Goal: Information Seeking & Learning: Learn about a topic

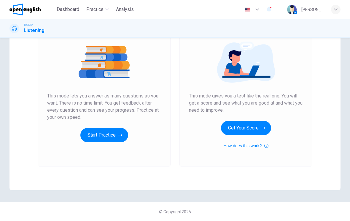
scroll to position [65, 0]
click at [98, 133] on button "Start Practice" at bounding box center [104, 135] width 48 height 14
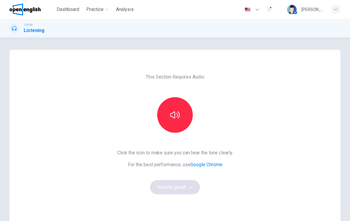
click at [178, 114] on icon "button" at bounding box center [174, 114] width 9 height 9
click at [184, 187] on button "Sounds good!" at bounding box center [175, 187] width 50 height 14
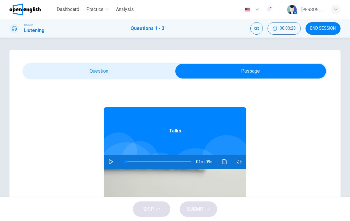
click at [111, 163] on icon "button" at bounding box center [111, 161] width 4 height 5
type input "*"
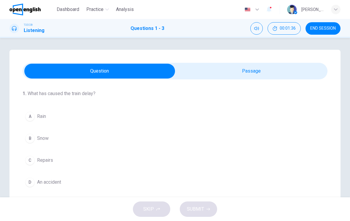
click at [27, 139] on div "B" at bounding box center [29, 138] width 9 height 9
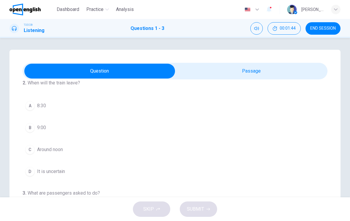
scroll to position [121, 0]
click at [29, 171] on div "D" at bounding box center [29, 170] width 9 height 9
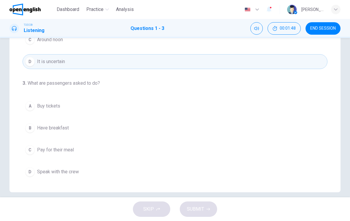
scroll to position [99, 0]
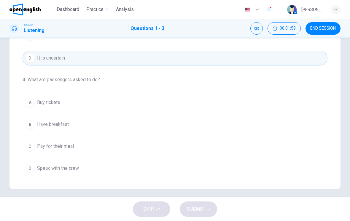
click at [256, 25] on button "Mute" at bounding box center [256, 28] width 12 height 12
click at [257, 25] on button "Unmute" at bounding box center [256, 28] width 12 height 12
click at [28, 169] on div "D" at bounding box center [29, 168] width 9 height 9
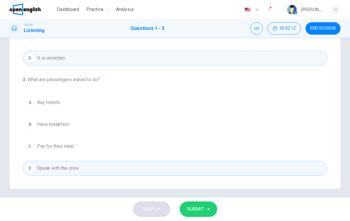
click at [200, 206] on span "SUBMIT" at bounding box center [195, 209] width 17 height 8
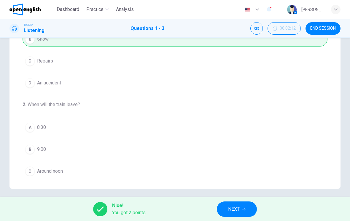
scroll to position [0, 0]
click at [108, 10] on icon "button" at bounding box center [107, 9] width 4 height 2
click at [100, 9] on span "Practice" at bounding box center [94, 9] width 17 height 7
click at [108, 8] on icon "button" at bounding box center [107, 10] width 4 height 4
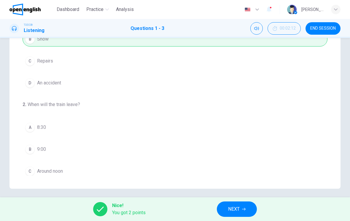
click at [108, 11] on icon "button" at bounding box center [107, 10] width 4 height 4
click at [237, 213] on span "NEXT" at bounding box center [234, 209] width 12 height 8
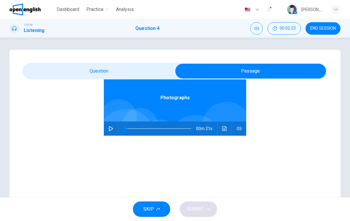
scroll to position [33, 0]
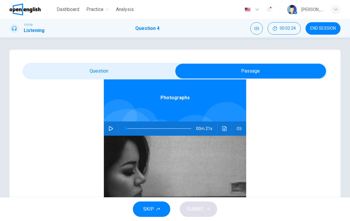
click at [112, 132] on button "button" at bounding box center [110, 128] width 9 height 14
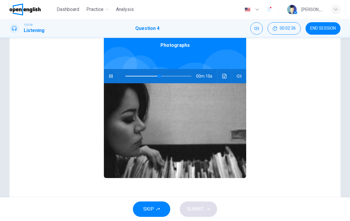
scroll to position [52, 0]
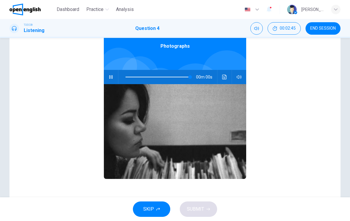
type input "*"
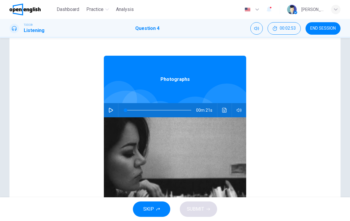
scroll to position [0, 0]
click at [147, 31] on h1 "Question 4" at bounding box center [147, 28] width 24 height 7
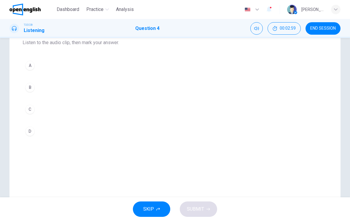
scroll to position [67, 0]
click at [31, 111] on div "C" at bounding box center [29, 108] width 9 height 9
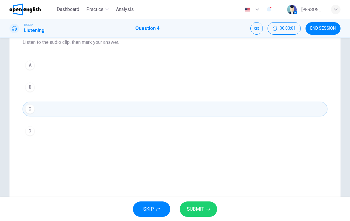
click at [205, 209] on button "SUBMIT" at bounding box center [198, 208] width 37 height 15
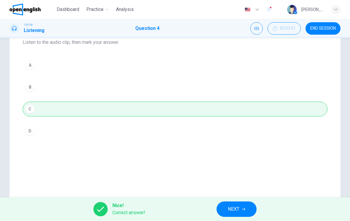
click at [328, 31] on span "END SESSION" at bounding box center [322, 28] width 25 height 5
click at [126, 9] on span "Analysis" at bounding box center [125, 9] width 18 height 7
click at [107, 12] on button "Practice" at bounding box center [97, 9] width 27 height 11
click at [331, 28] on span "END SESSION" at bounding box center [322, 28] width 25 height 5
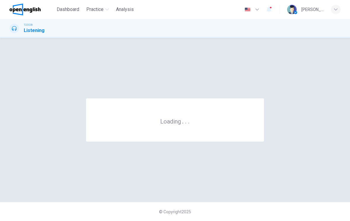
scroll to position [0, 0]
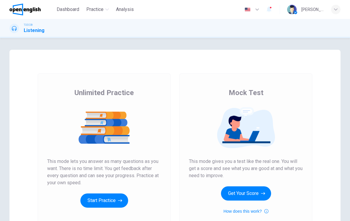
click at [113, 198] on button "Start Practice" at bounding box center [104, 200] width 48 height 14
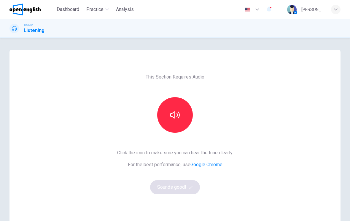
click at [178, 117] on icon "button" at bounding box center [174, 114] width 9 height 9
click at [185, 187] on button "Sounds good!" at bounding box center [175, 187] width 50 height 14
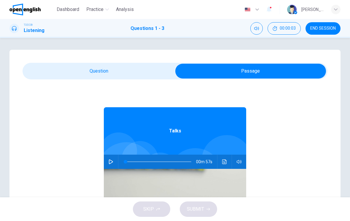
click at [113, 163] on button "button" at bounding box center [110, 162] width 9 height 14
type input "*"
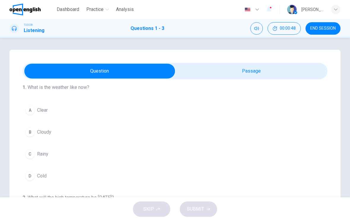
scroll to position [6, 0]
click at [34, 112] on button "A Clear" at bounding box center [175, 110] width 305 height 15
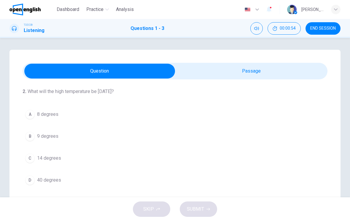
scroll to position [115, 0]
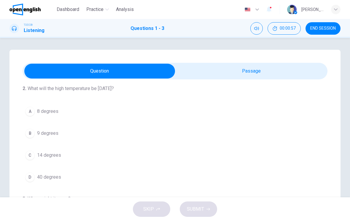
click at [35, 155] on button "C 14 degrees" at bounding box center [175, 155] width 305 height 15
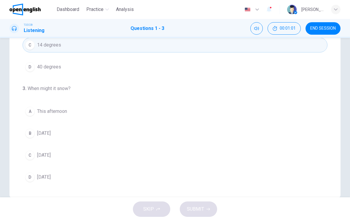
scroll to position [89, 0]
click at [30, 156] on div "C" at bounding box center [29, 156] width 9 height 9
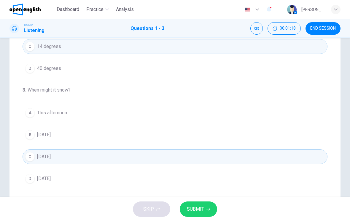
click at [203, 208] on span "SUBMIT" at bounding box center [195, 209] width 17 height 8
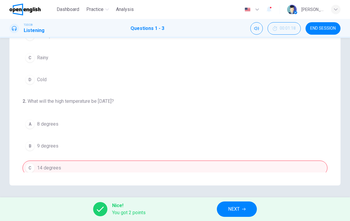
scroll to position [103, 0]
click at [241, 211] on button "NEXT" at bounding box center [237, 208] width 40 height 15
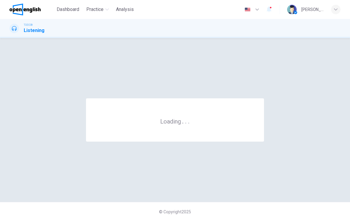
scroll to position [0, 0]
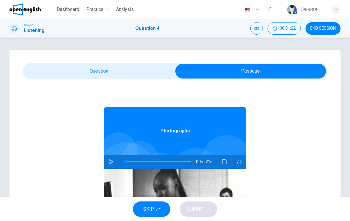
click at [113, 163] on icon "button" at bounding box center [110, 161] width 5 height 5
click at [110, 163] on icon "button" at bounding box center [110, 161] width 5 height 5
type input "*"
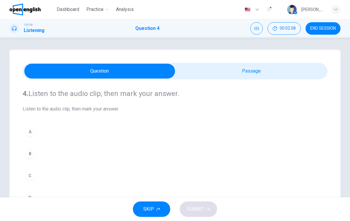
click at [27, 150] on div "B" at bounding box center [29, 153] width 9 height 9
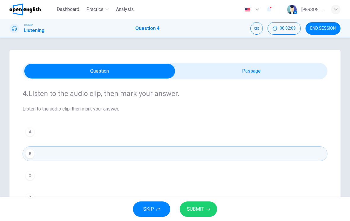
click at [200, 206] on span "SUBMIT" at bounding box center [195, 209] width 17 height 8
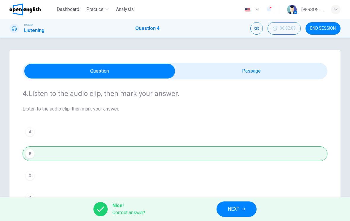
click at [244, 209] on icon "button" at bounding box center [243, 209] width 4 height 3
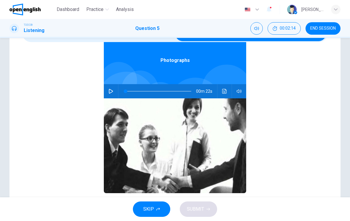
scroll to position [38, 0]
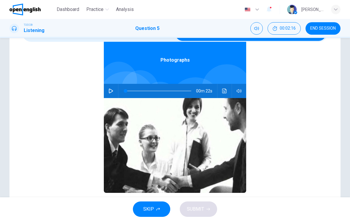
click at [111, 95] on button "button" at bounding box center [110, 91] width 9 height 14
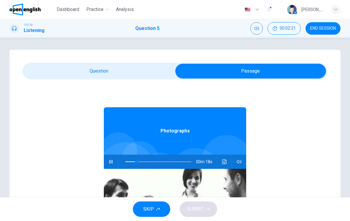
scroll to position [-1, 0]
type input "**"
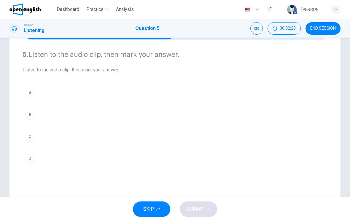
scroll to position [39, 0]
click at [25, 156] on button "D" at bounding box center [175, 158] width 305 height 15
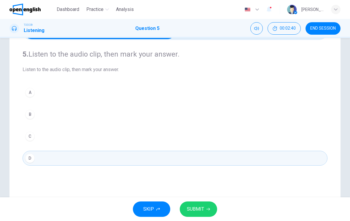
click at [201, 211] on span "SUBMIT" at bounding box center [195, 209] width 17 height 8
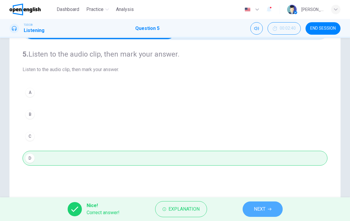
click at [266, 209] on button "NEXT" at bounding box center [262, 208] width 40 height 15
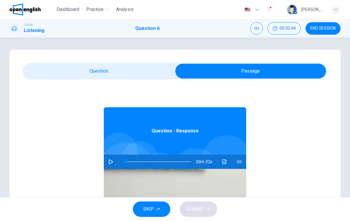
click at [111, 159] on button "button" at bounding box center [110, 162] width 9 height 14
click at [113, 164] on button "button" at bounding box center [110, 162] width 9 height 14
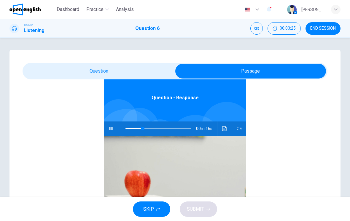
type input "**"
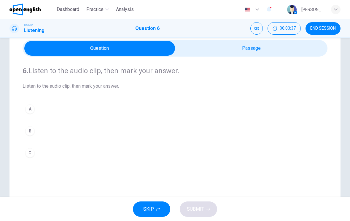
scroll to position [15, 0]
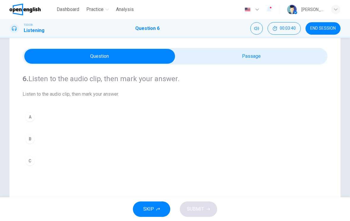
click at [27, 159] on div "C" at bounding box center [29, 160] width 9 height 9
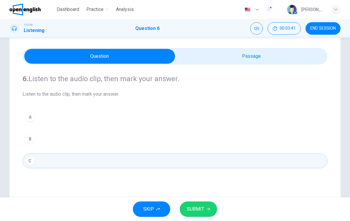
click at [201, 209] on span "SUBMIT" at bounding box center [195, 209] width 17 height 8
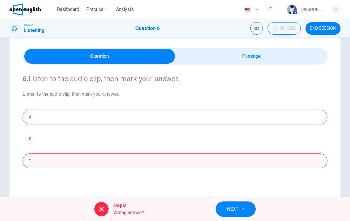
click at [239, 209] on button "NEXT" at bounding box center [235, 208] width 40 height 15
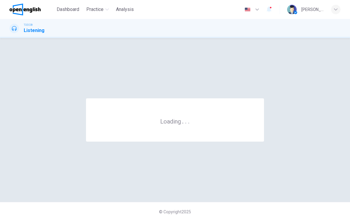
scroll to position [0, 0]
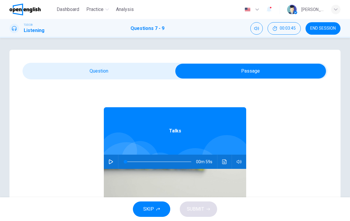
click at [113, 165] on button "button" at bounding box center [110, 162] width 9 height 14
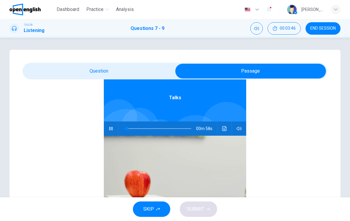
scroll to position [33, 0]
type input "*"
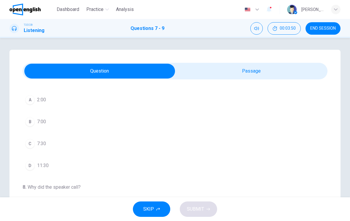
scroll to position [16, 0]
click at [28, 144] on div "C" at bounding box center [29, 144] width 9 height 9
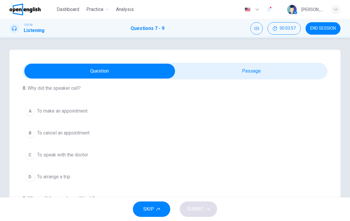
scroll to position [111, 0]
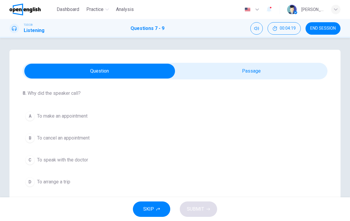
click at [34, 139] on div "B" at bounding box center [29, 137] width 9 height 9
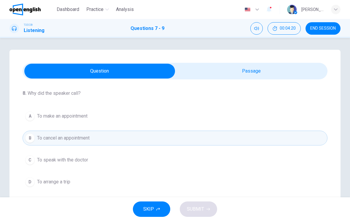
click at [281, 176] on button "D To arrange a trip" at bounding box center [175, 182] width 305 height 15
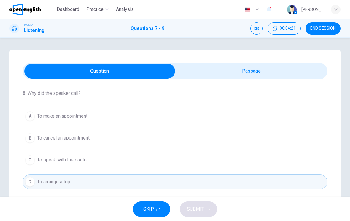
click at [33, 133] on button "B To cancel an appointment" at bounding box center [175, 138] width 305 height 15
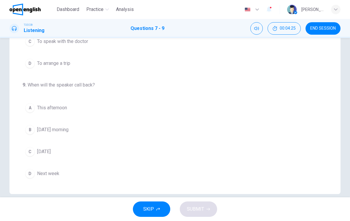
scroll to position [88, 0]
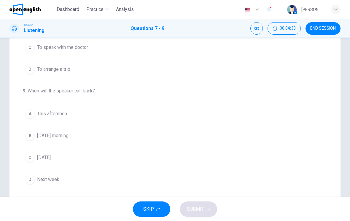
click at [33, 180] on div "D" at bounding box center [29, 179] width 9 height 9
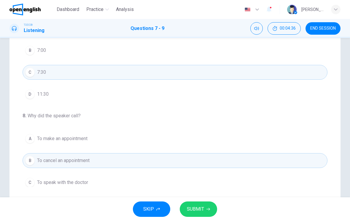
scroll to position [0, 0]
click at [198, 210] on span "SUBMIT" at bounding box center [195, 209] width 17 height 8
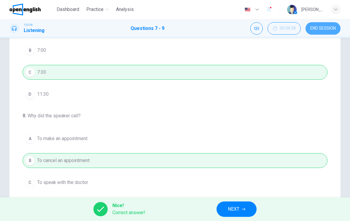
click at [332, 29] on span "END SESSION" at bounding box center [322, 28] width 25 height 5
